Goal: Browse casually: Explore the website without a specific task or goal

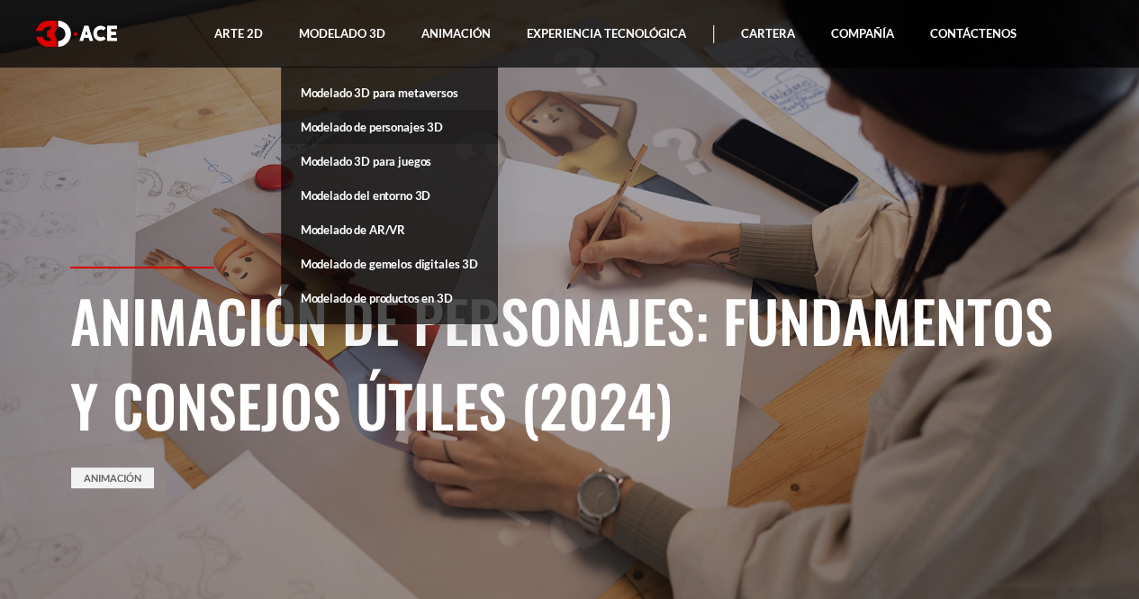
click at [403, 124] on font "Modelado de personajes 3D" at bounding box center [372, 127] width 142 height 14
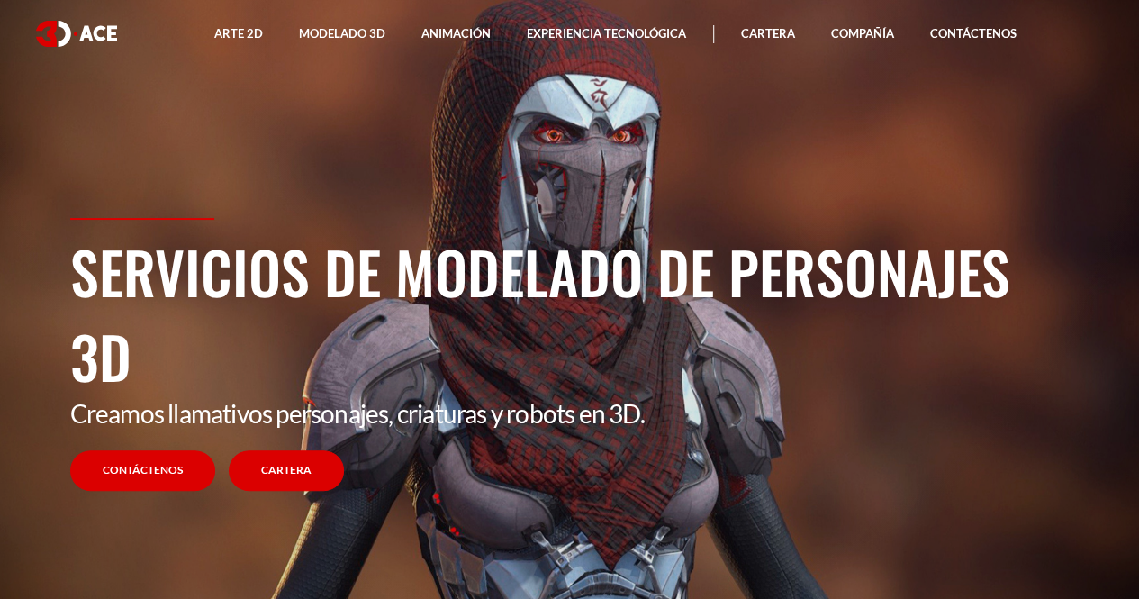
click at [267, 480] on link "Cartera" at bounding box center [286, 470] width 115 height 41
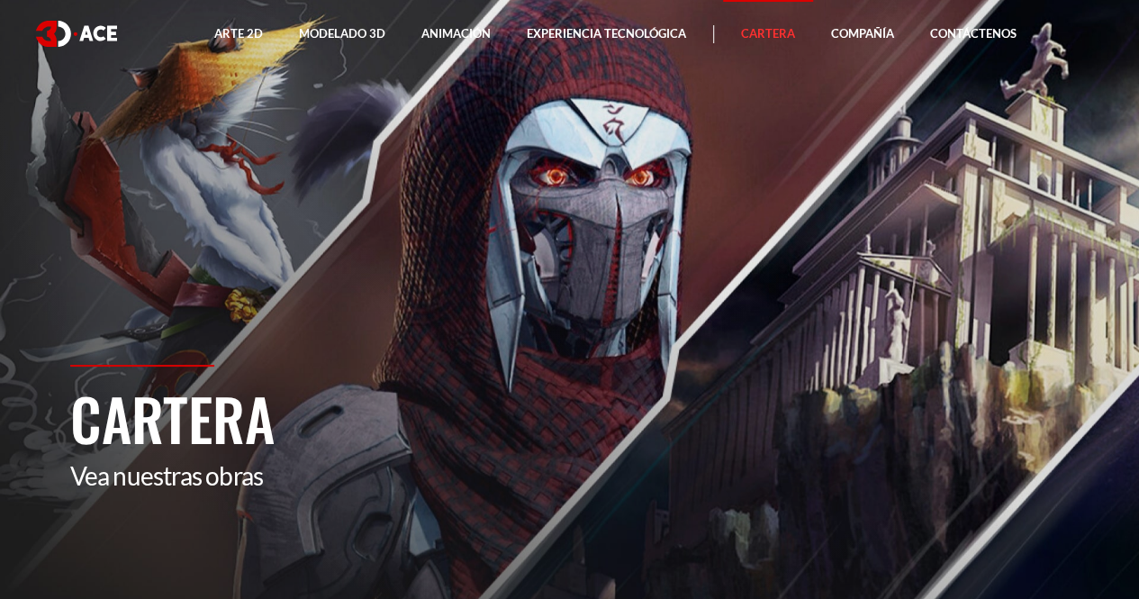
click at [189, 457] on font "Cartera" at bounding box center [172, 418] width 204 height 85
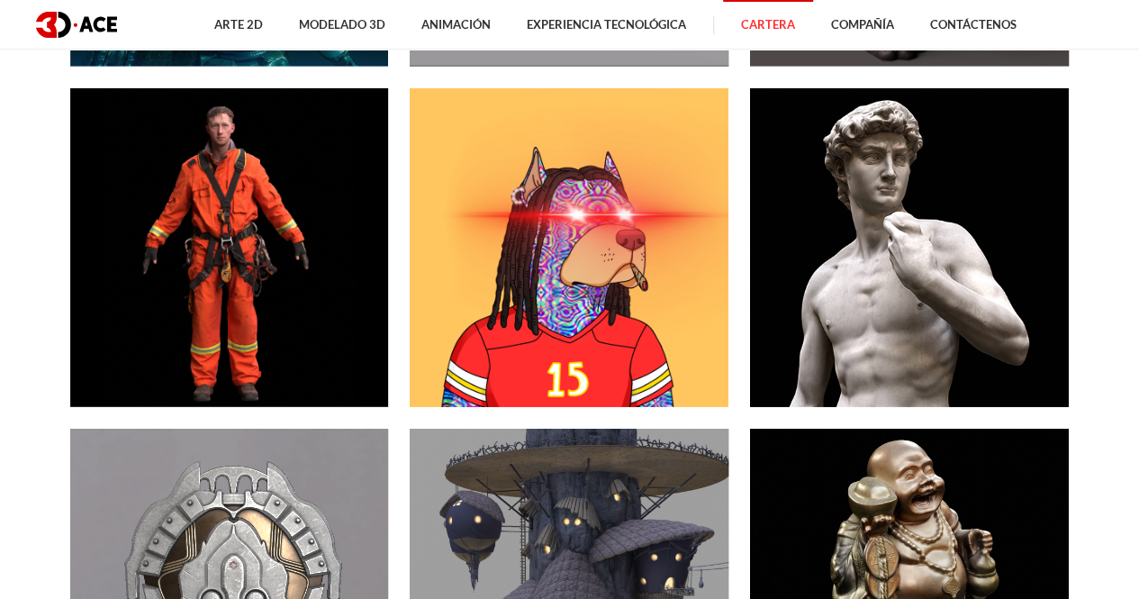
scroll to position [2197, 0]
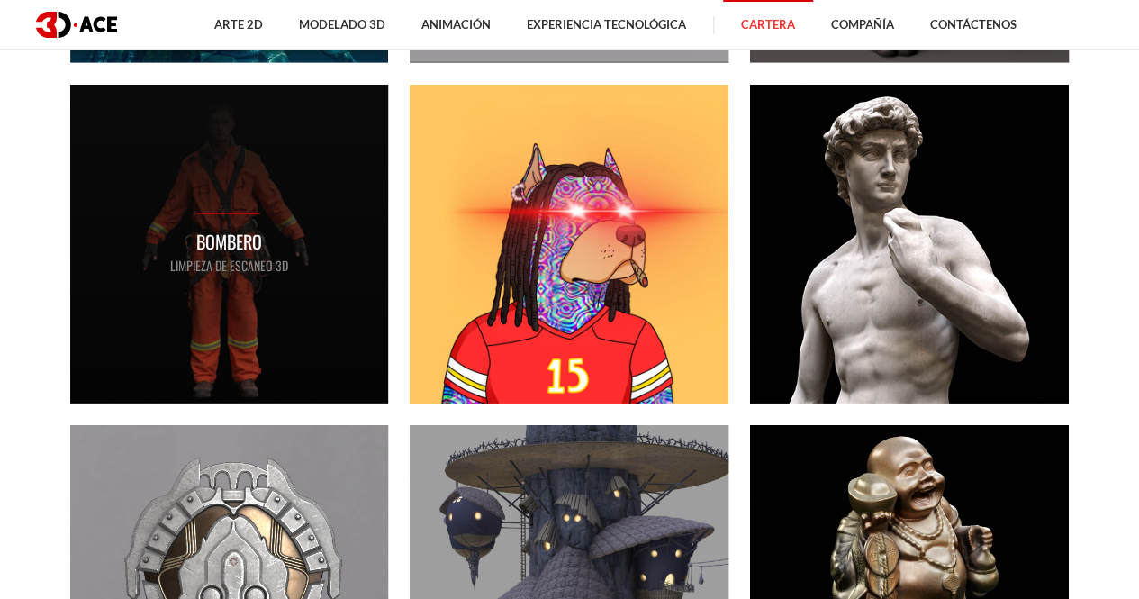
click at [326, 204] on div "Bombero Limpieza de escaneo 3D" at bounding box center [229, 244] width 319 height 319
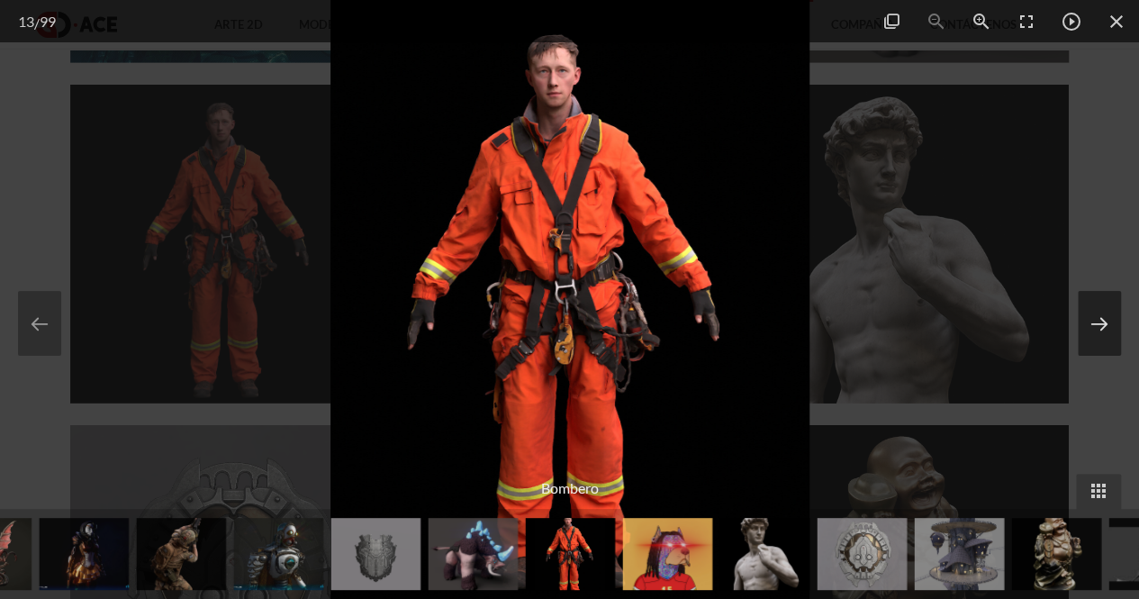
click at [1091, 343] on button at bounding box center [1099, 323] width 43 height 65
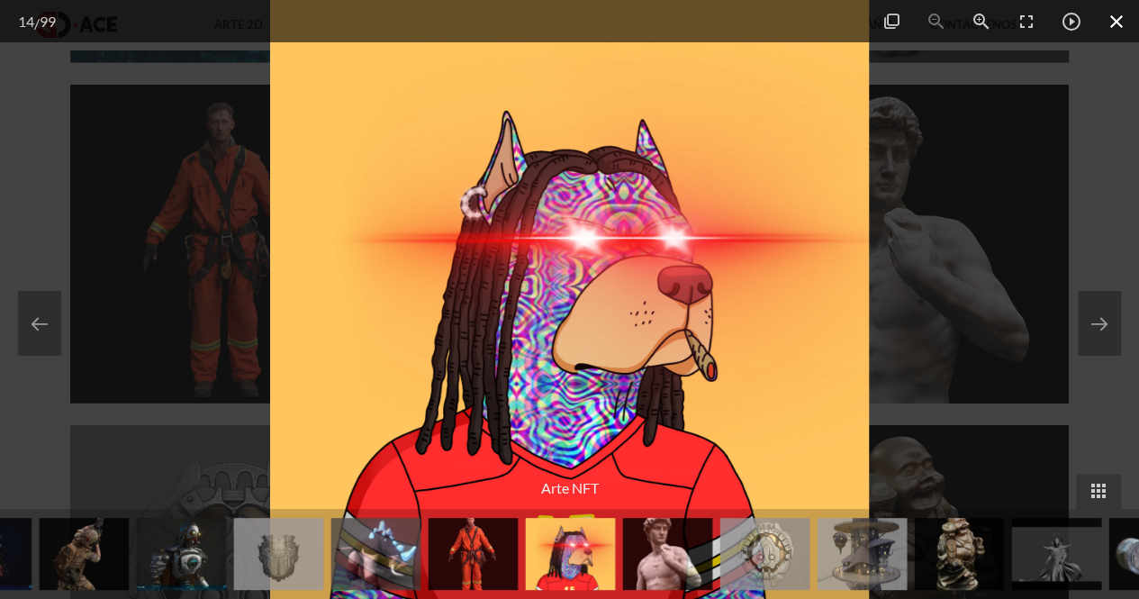
click at [1094, 35] on span at bounding box center [1116, 21] width 45 height 42
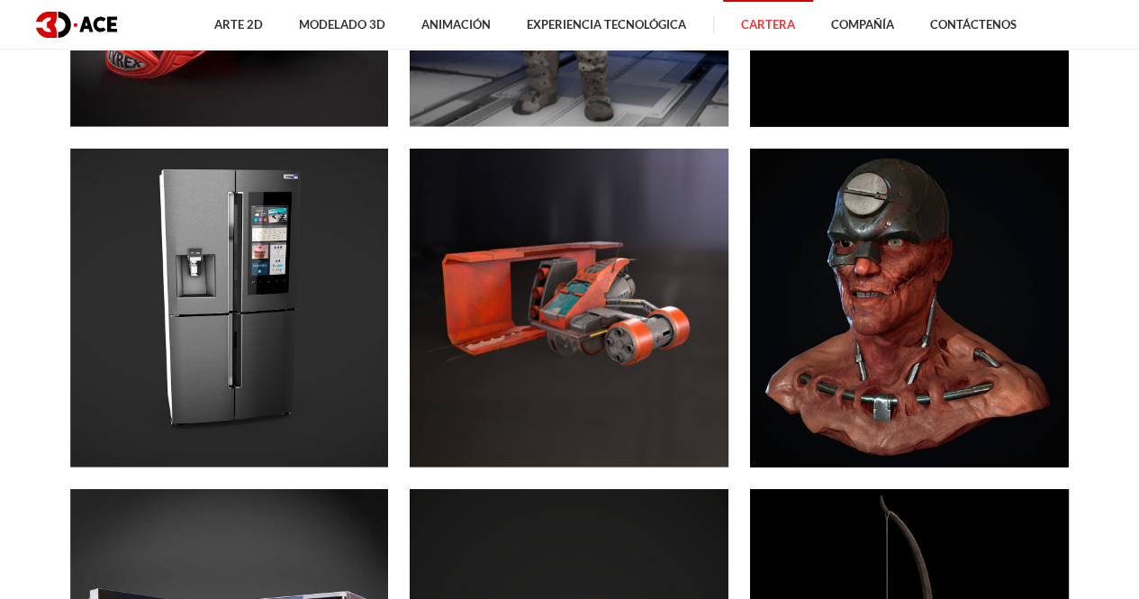
scroll to position [5439, 0]
